Goal: Task Accomplishment & Management: Complete application form

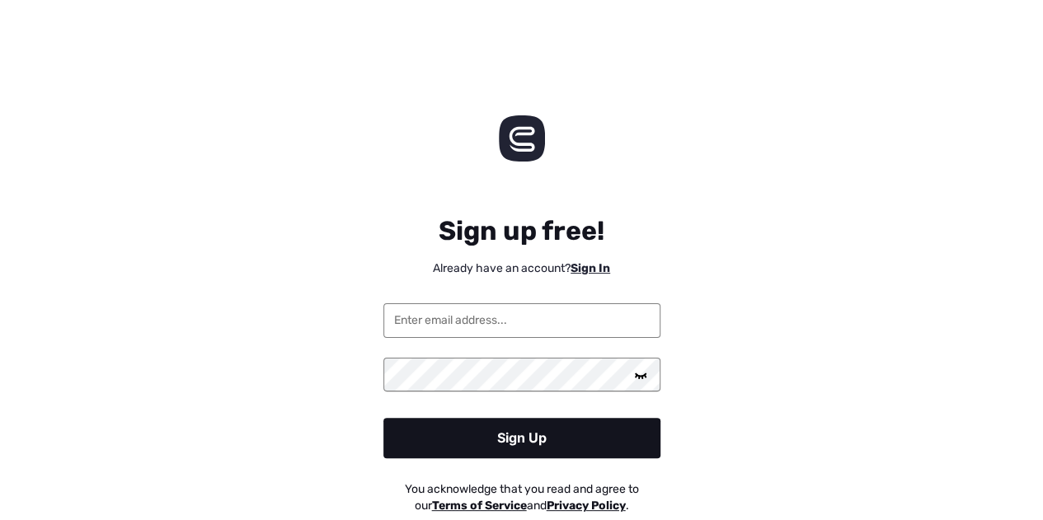
click at [534, 326] on input "email" at bounding box center [521, 320] width 277 height 35
type input "[EMAIL_ADDRESS][DOMAIN_NAME]"
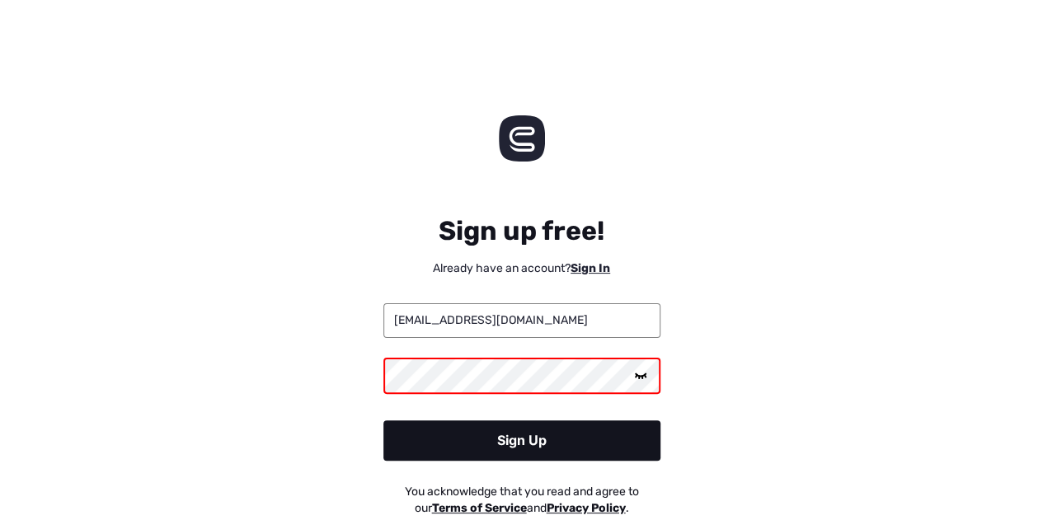
click at [635, 379] on icon at bounding box center [640, 374] width 13 height 13
click at [557, 428] on div "Sign Up" at bounding box center [521, 440] width 277 height 40
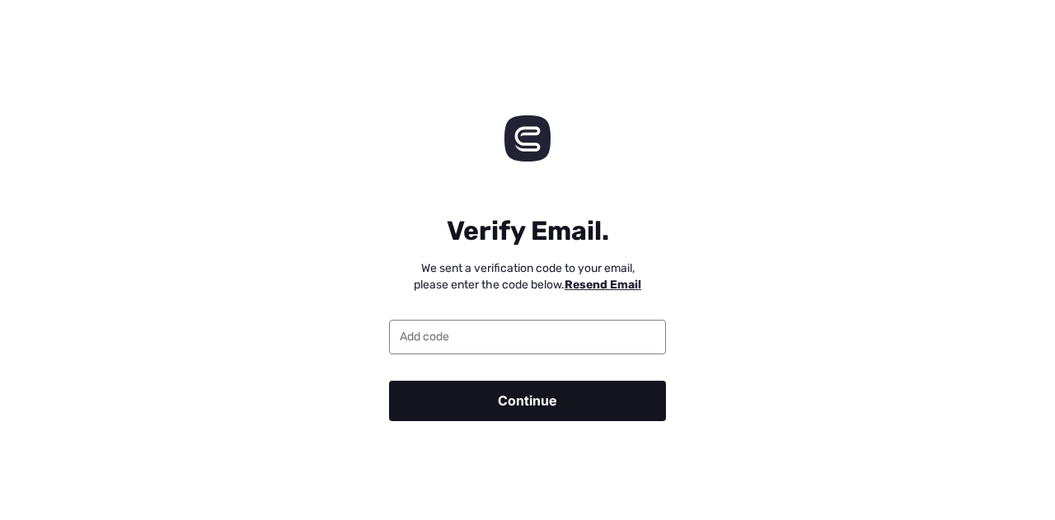
click at [552, 339] on input "email" at bounding box center [527, 337] width 277 height 35
type input "340012"
click at [527, 388] on div "Continue" at bounding box center [527, 401] width 277 height 40
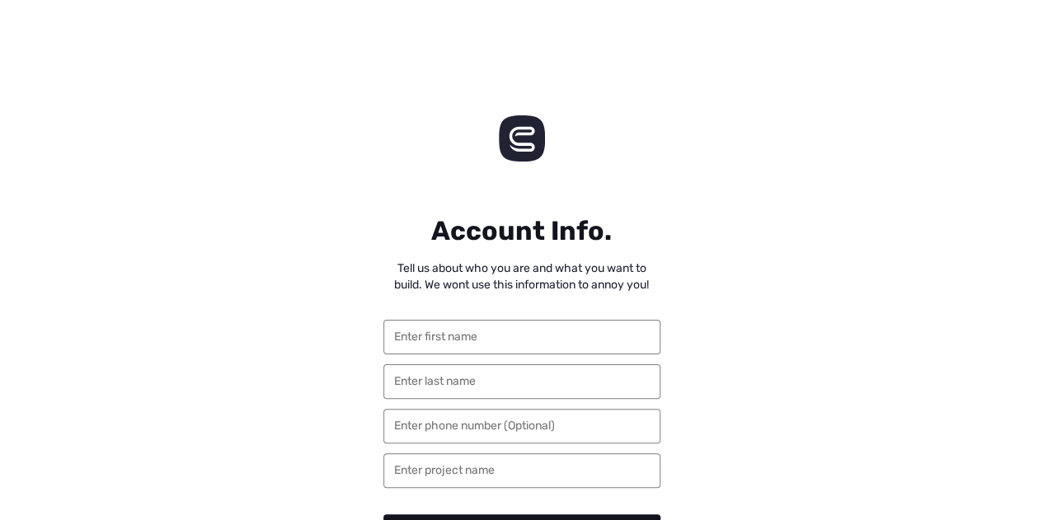
click at [516, 334] on input "text" at bounding box center [521, 337] width 277 height 35
type input "r"
type input "[PERSON_NAME]"
click at [478, 387] on input "text" at bounding box center [521, 381] width 277 height 35
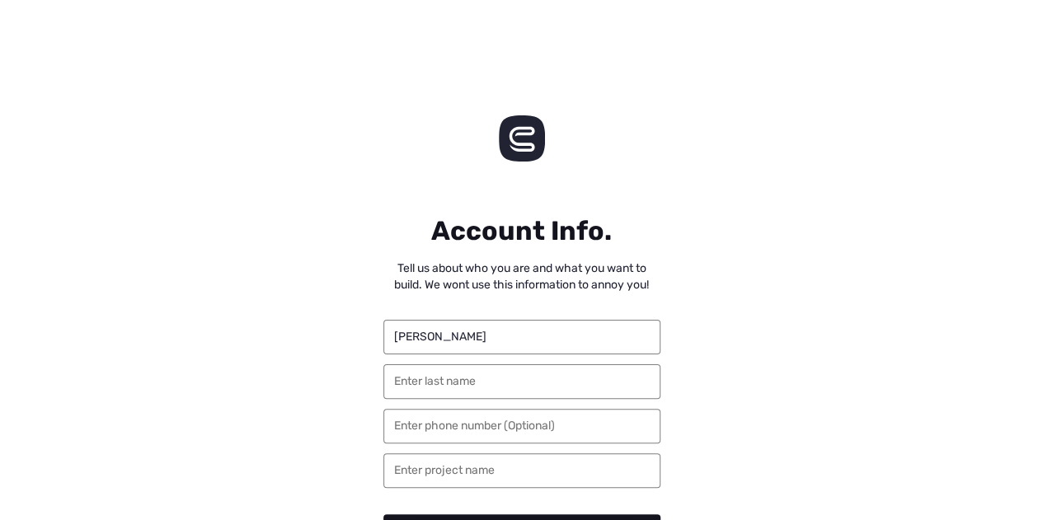
click at [478, 387] on input "text" at bounding box center [521, 381] width 277 height 35
type input "W"
type input "="
click at [516, 348] on input "[PERSON_NAME]" at bounding box center [521, 337] width 277 height 35
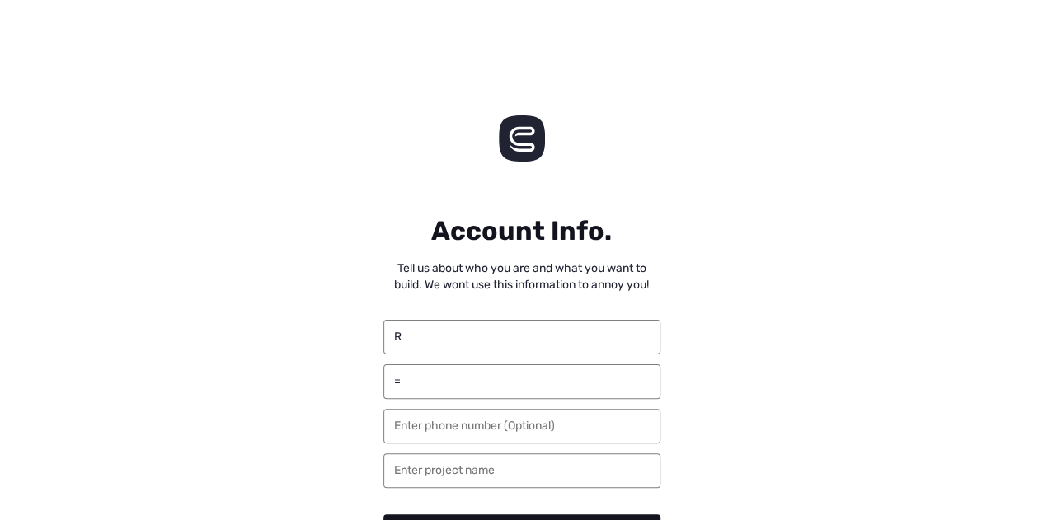
type input "R"
click at [505, 370] on input "=" at bounding box center [521, 381] width 277 height 35
type input "2"
type input "w"
click at [435, 492] on div "R w Continue" at bounding box center [522, 435] width 330 height 284
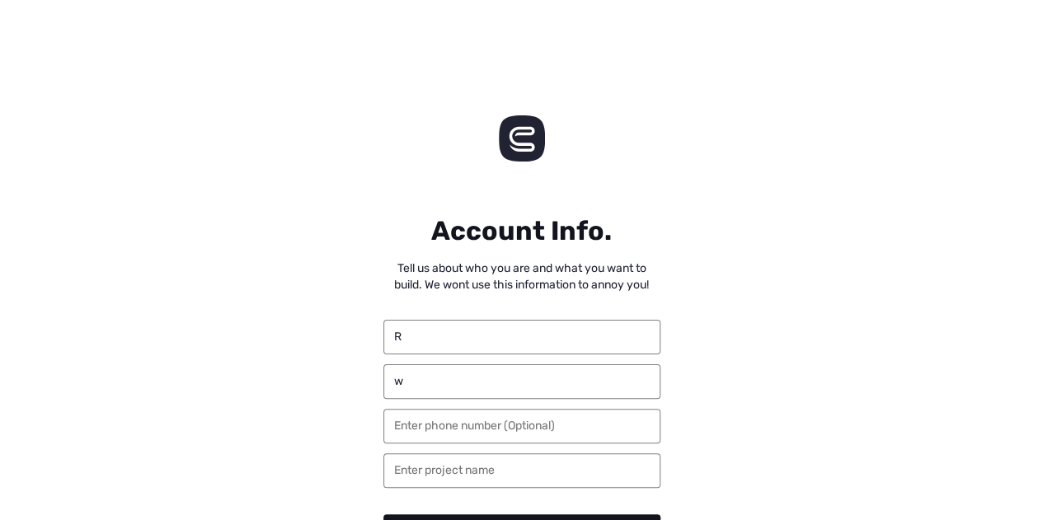
click at [463, 474] on input "text" at bounding box center [521, 470] width 277 height 35
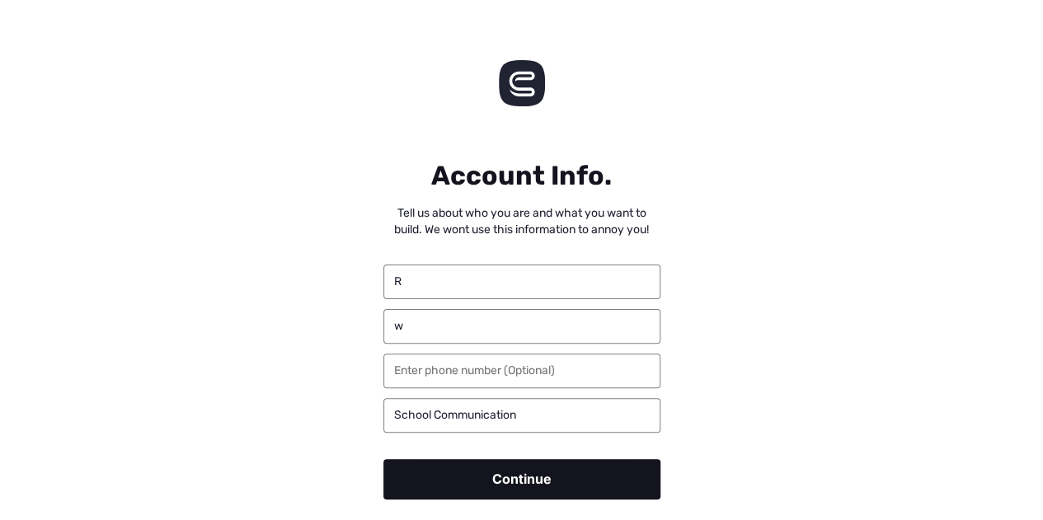
type input "School Communication"
click at [463, 474] on div "Continue" at bounding box center [521, 479] width 277 height 40
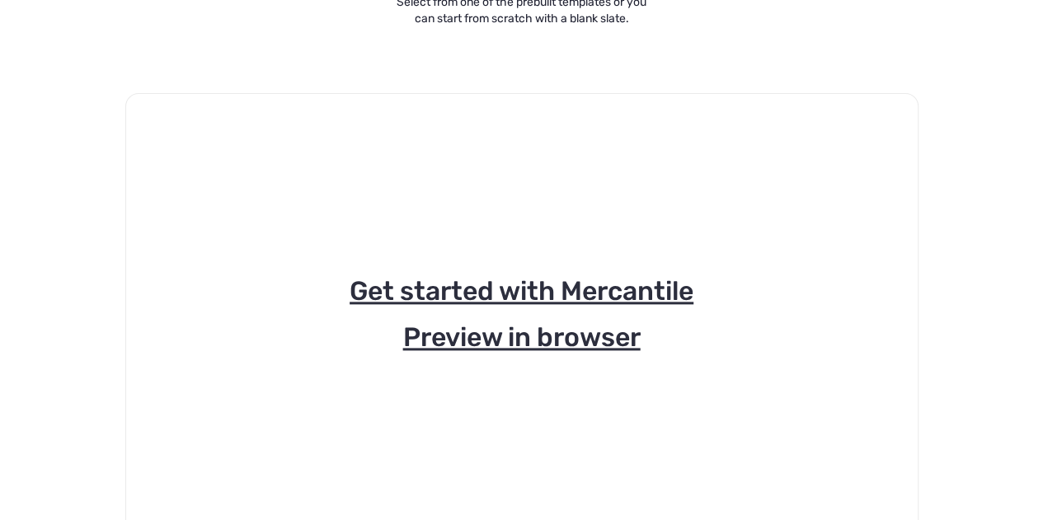
scroll to position [268, 0]
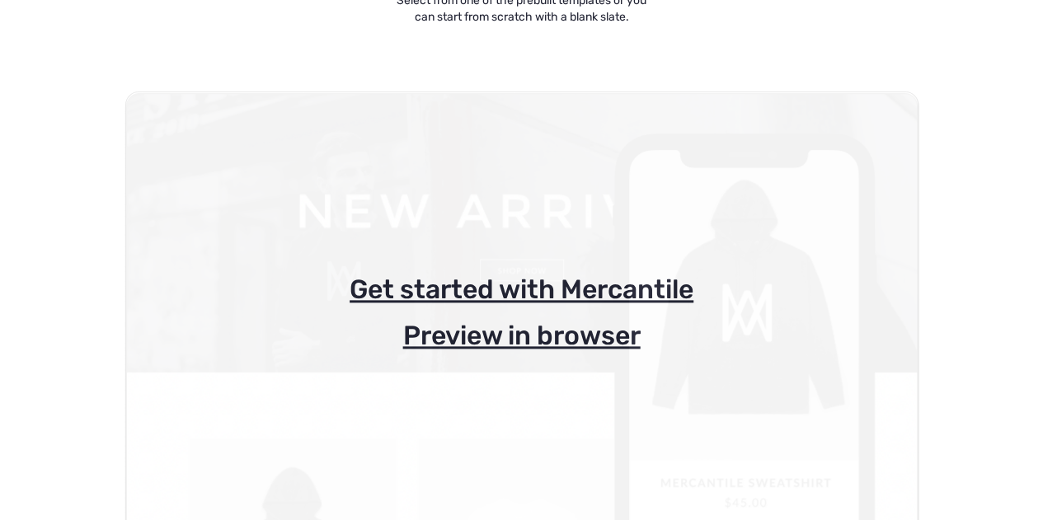
click at [643, 283] on p "Get started with Mercantile" at bounding box center [521, 289] width 791 height 33
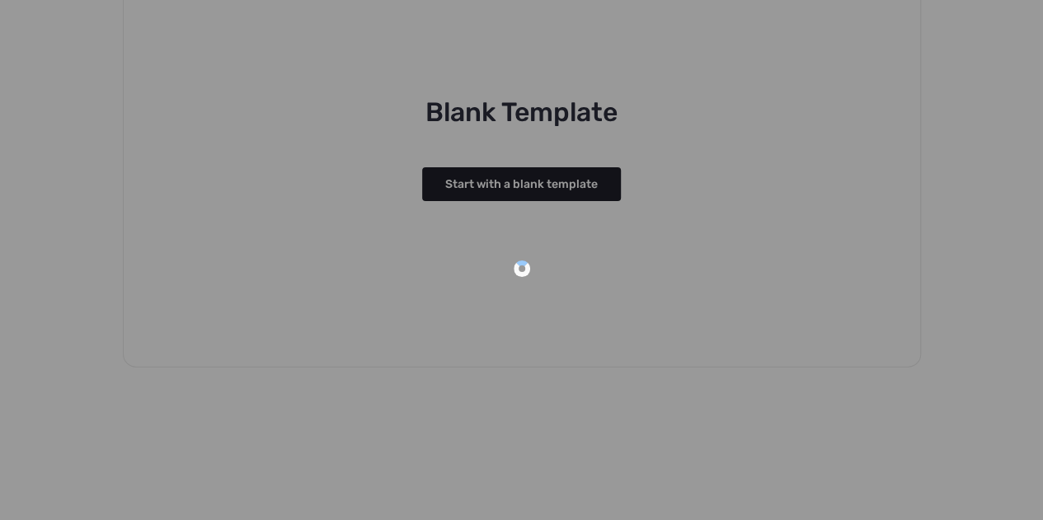
click at [580, 176] on div at bounding box center [521, 260] width 1043 height 520
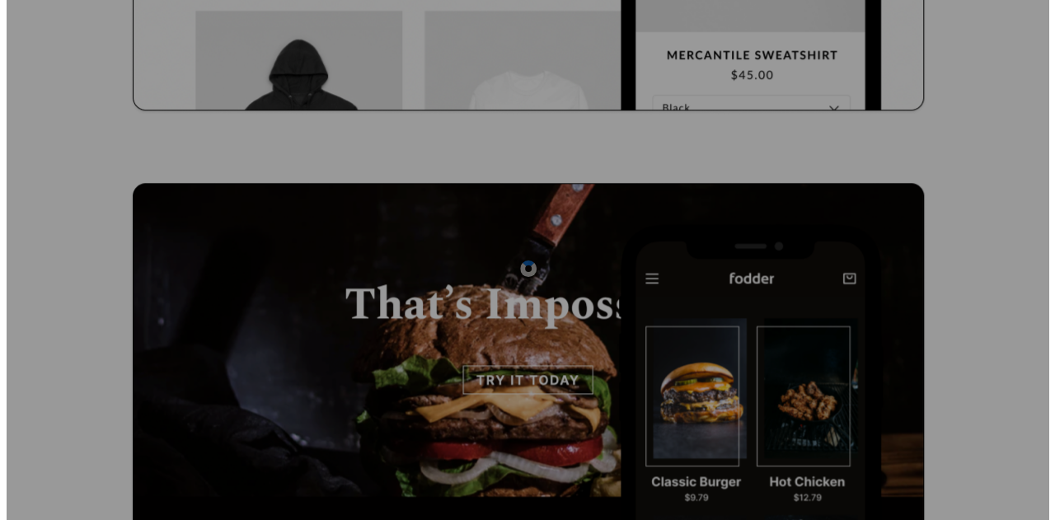
scroll to position [0, 0]
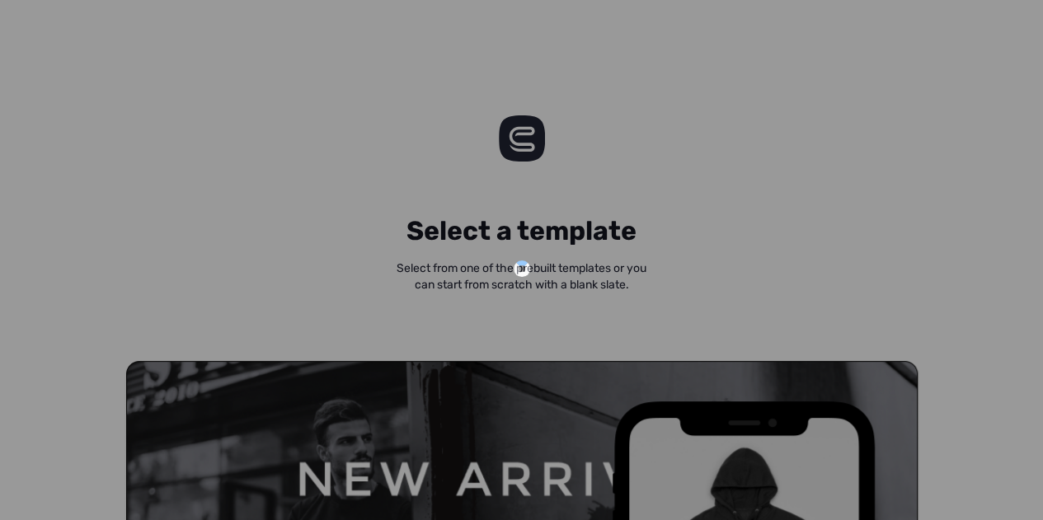
click at [495, 179] on div at bounding box center [521, 260] width 1043 height 520
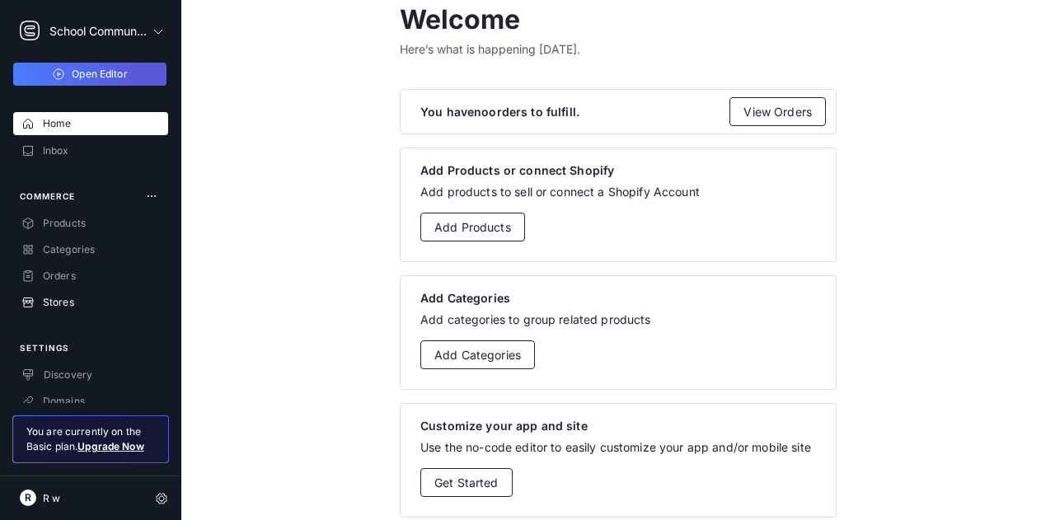
click at [54, 301] on p "Stores" at bounding box center [55, 302] width 40 height 13
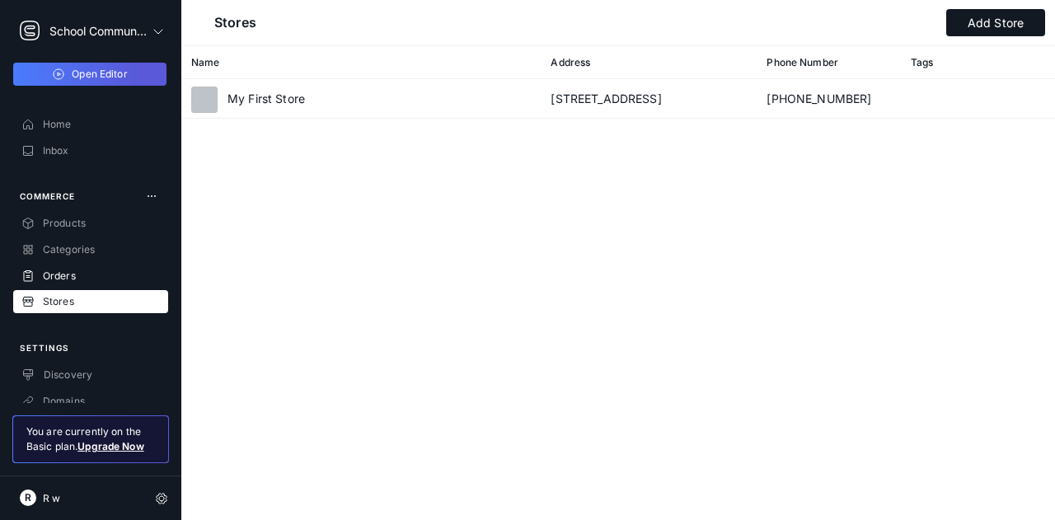
click at [68, 281] on p "Orders" at bounding box center [55, 275] width 41 height 13
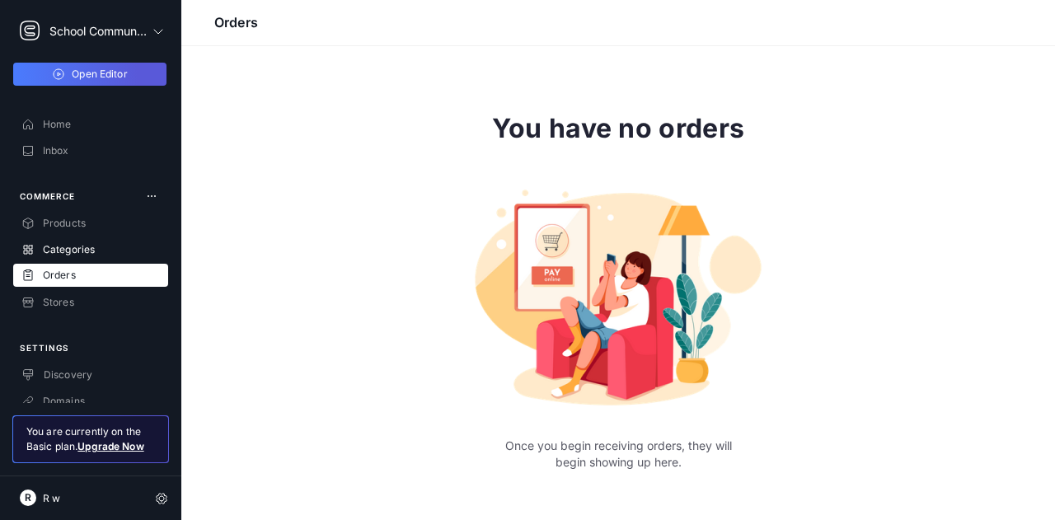
click at [82, 255] on p "Categories" at bounding box center [65, 249] width 60 height 13
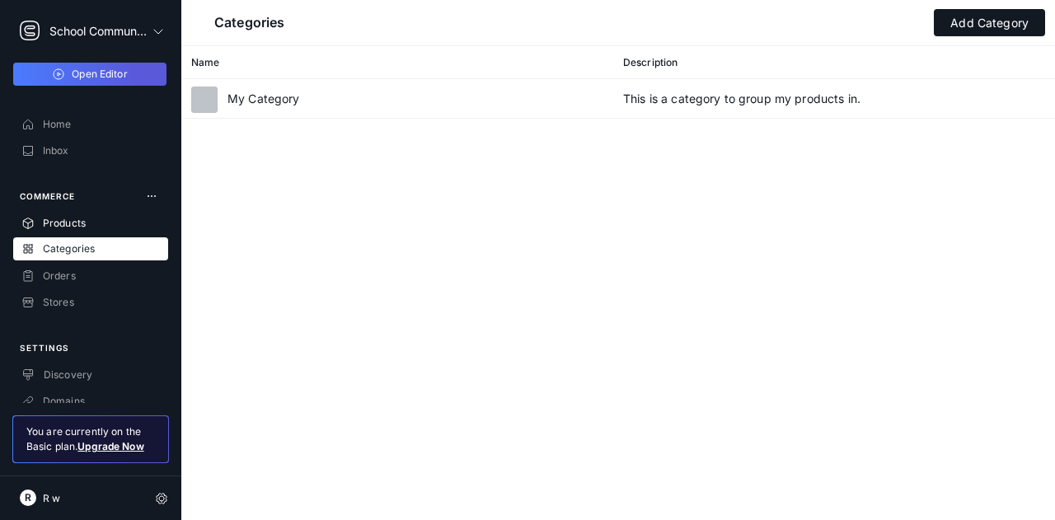
click at [91, 228] on div "Products" at bounding box center [90, 222] width 155 height 23
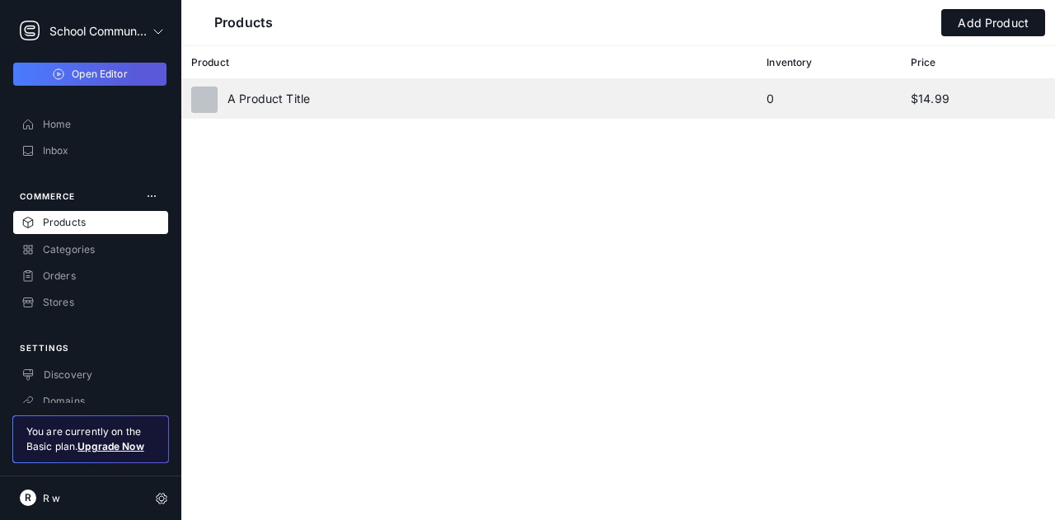
click at [275, 95] on div "A Product Title" at bounding box center [478, 99] width 575 height 40
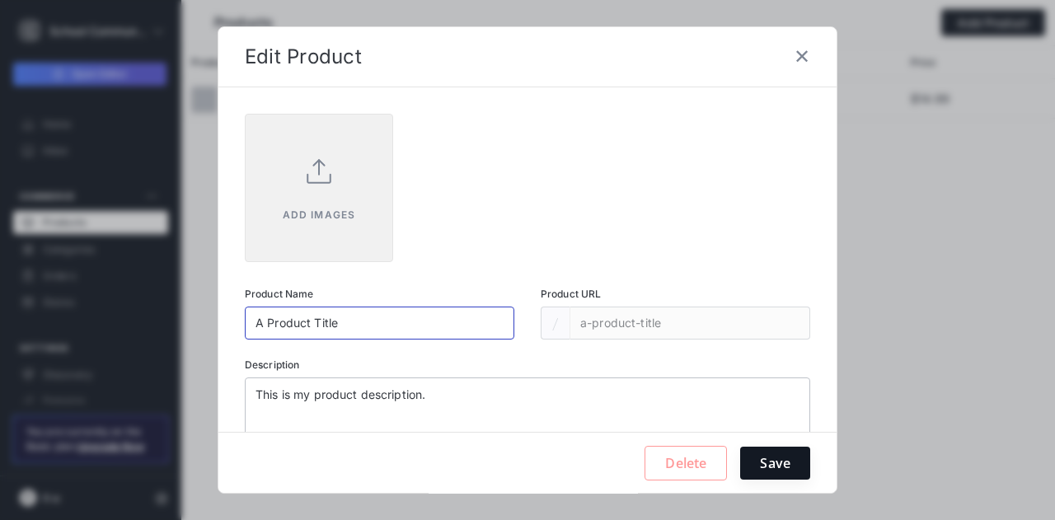
drag, startPoint x: 396, startPoint y: 331, endPoint x: 173, endPoint y: 289, distance: 226.4
click at [173, 289] on div "Edit Product ✕ ADD IMAGES Product Name A Product Title Product URL / a-product-…" at bounding box center [527, 260] width 1055 height 520
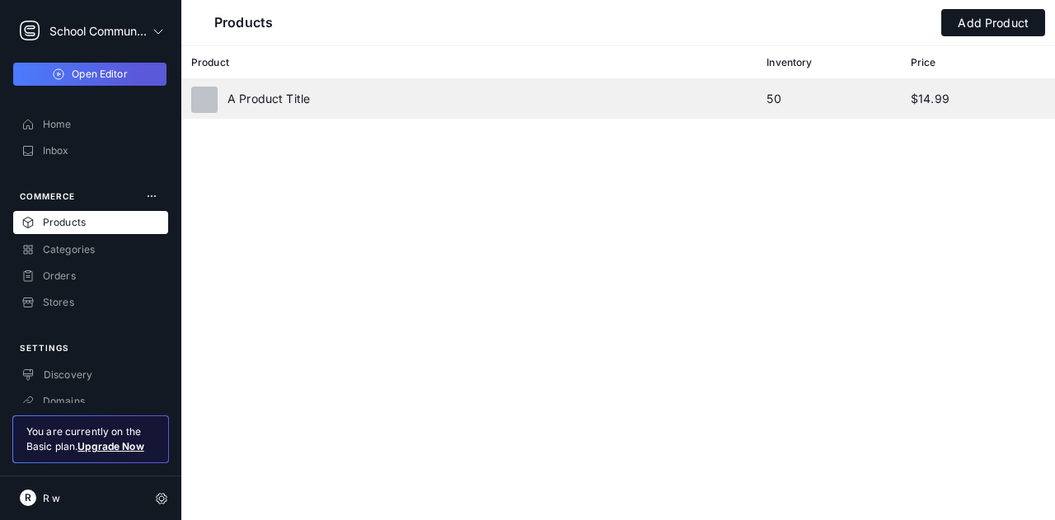
click at [330, 117] on div "A Product Title" at bounding box center [478, 99] width 575 height 40
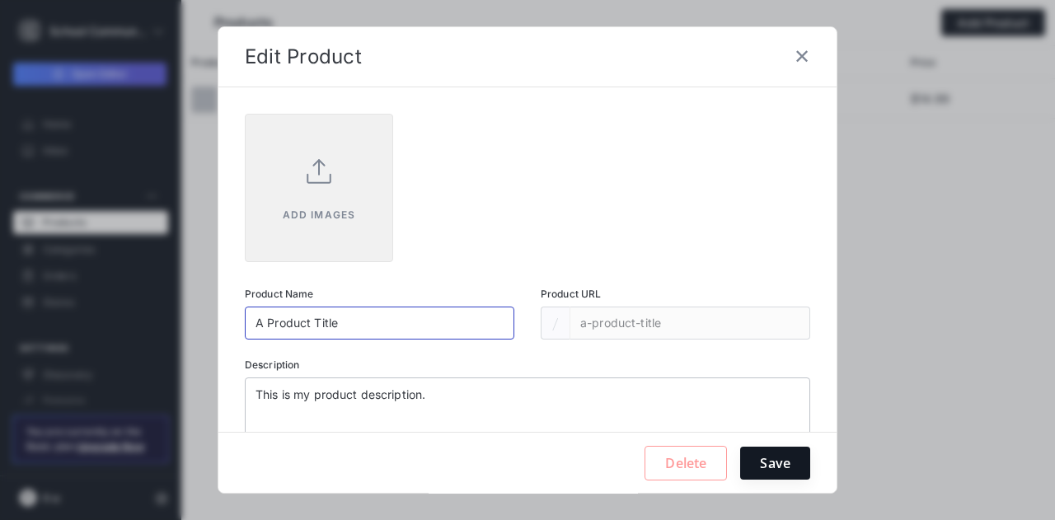
drag, startPoint x: 340, startPoint y: 329, endPoint x: 219, endPoint y: 306, distance: 123.3
drag, startPoint x: 415, startPoint y: 349, endPoint x: 166, endPoint y: 302, distance: 253.3
click at [166, 302] on div "Edit Product ✕ ADD IMAGES Product Name A Product Title Product URL / a-product-…" at bounding box center [527, 260] width 1055 height 520
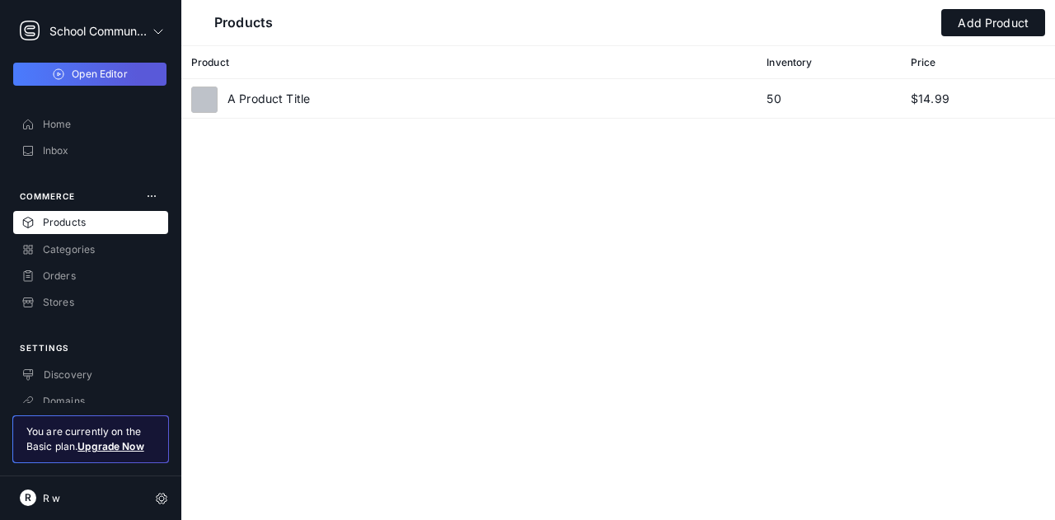
click at [381, 77] on div "Product" at bounding box center [478, 62] width 575 height 33
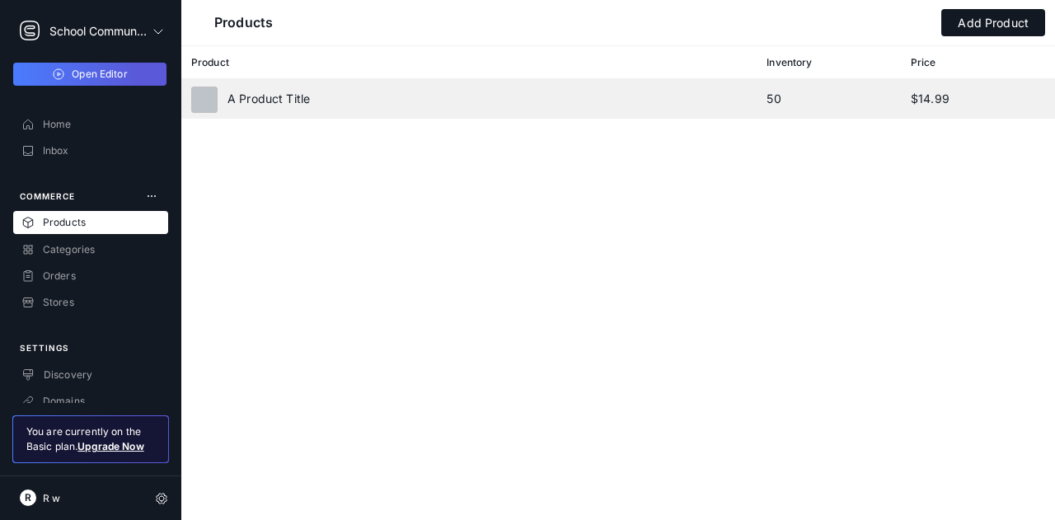
click at [374, 93] on div "A Product Title" at bounding box center [478, 99] width 575 height 40
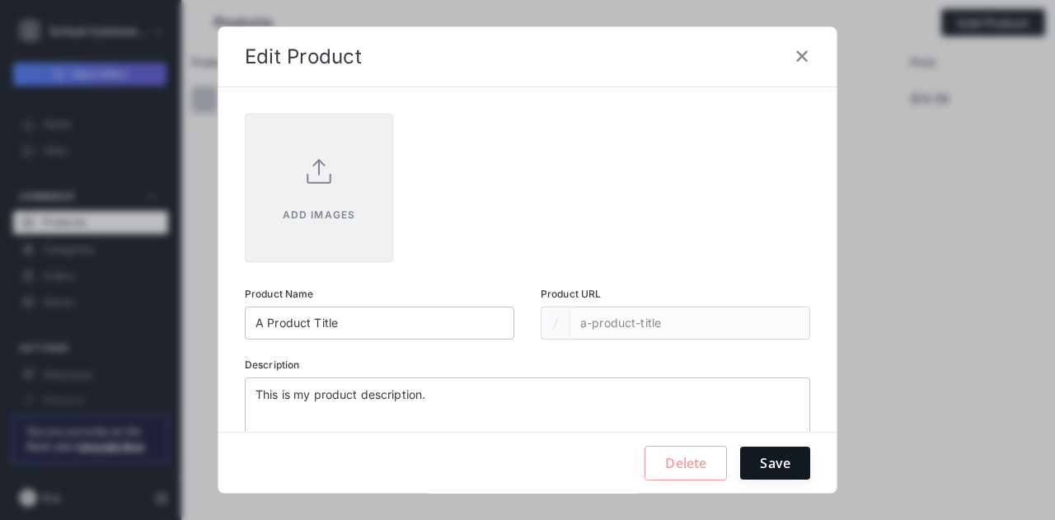
click at [794, 68] on span "✕" at bounding box center [802, 56] width 16 height 59
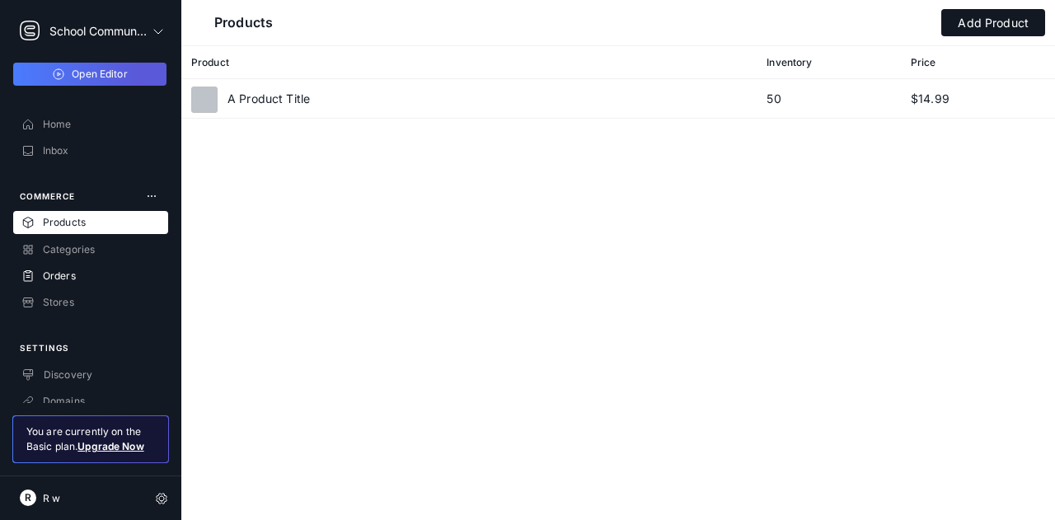
click at [125, 266] on div "Orders" at bounding box center [90, 275] width 155 height 23
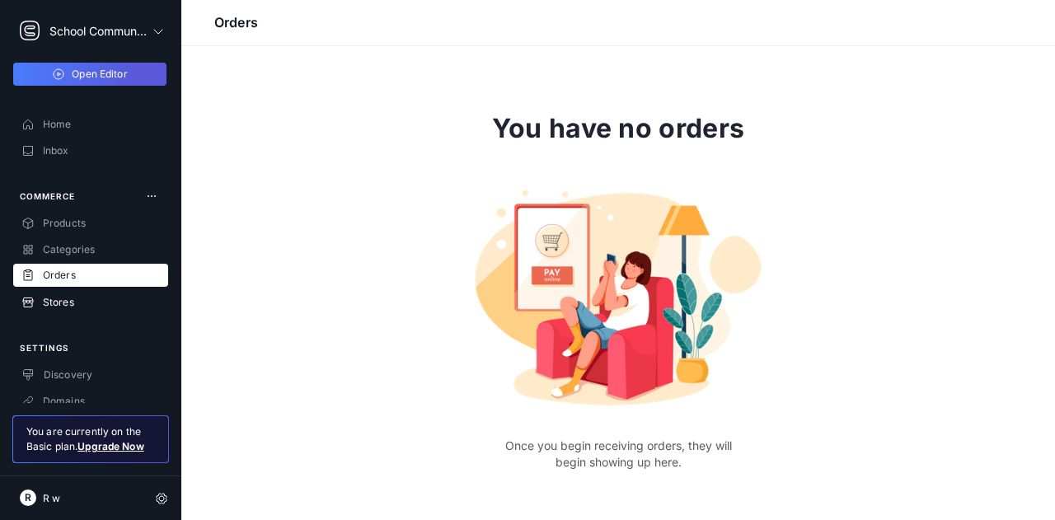
click at [105, 297] on div "Stores" at bounding box center [90, 301] width 155 height 23
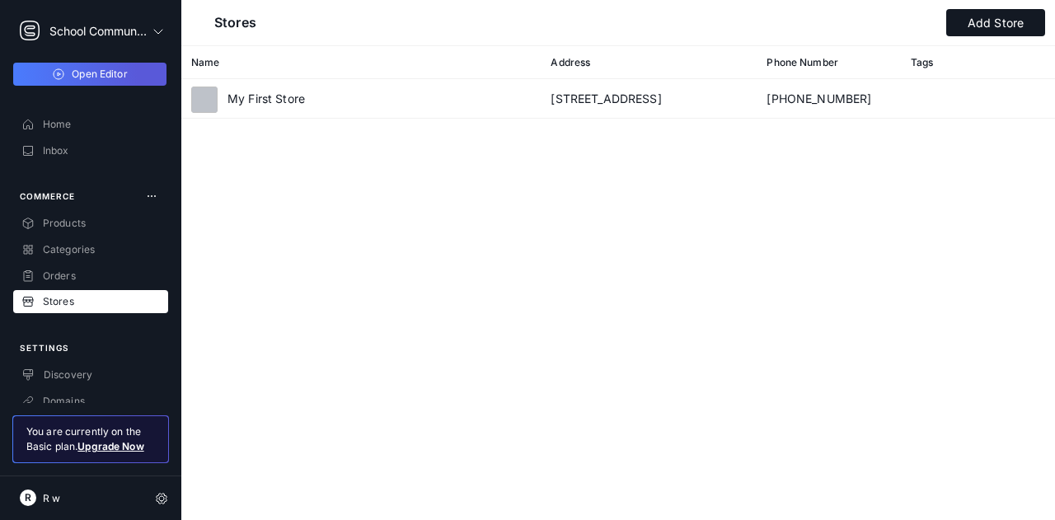
click at [103, 199] on div "COMMERCE" at bounding box center [90, 188] width 181 height 46
click at [80, 125] on div "Home" at bounding box center [90, 123] width 155 height 23
